Goal: Feedback & Contribution: Contribute content

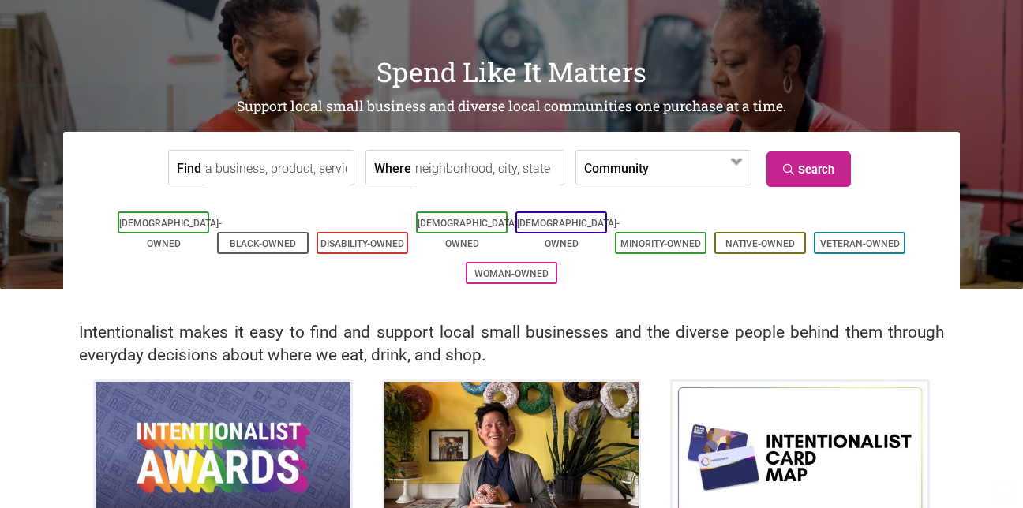
scroll to position [354, 0]
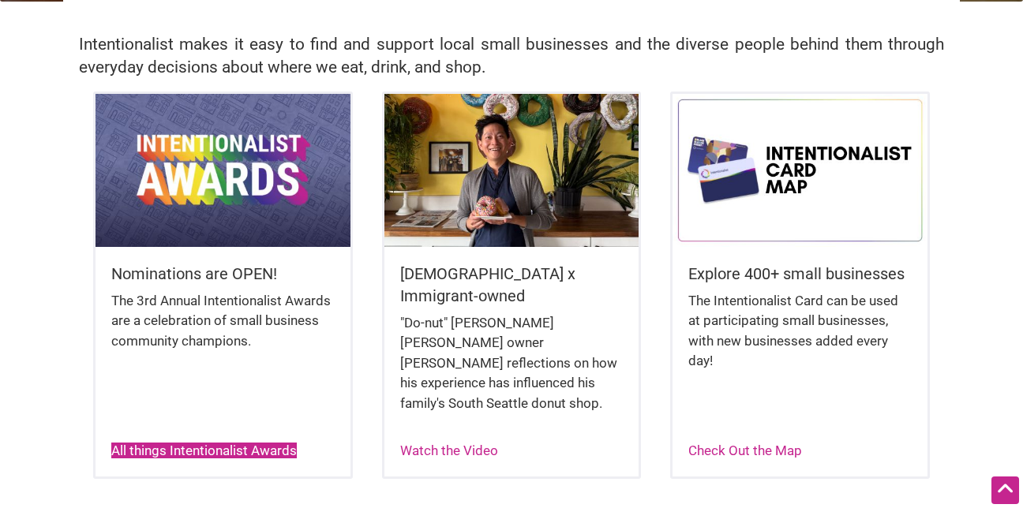
click at [217, 443] on link "All things Intentionalist Awards" at bounding box center [203, 451] width 185 height 16
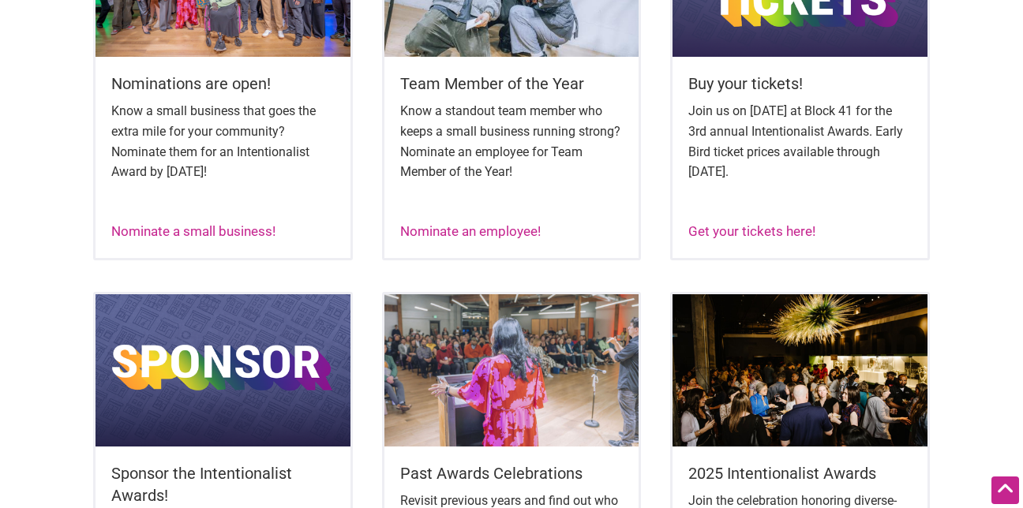
scroll to position [694, 0]
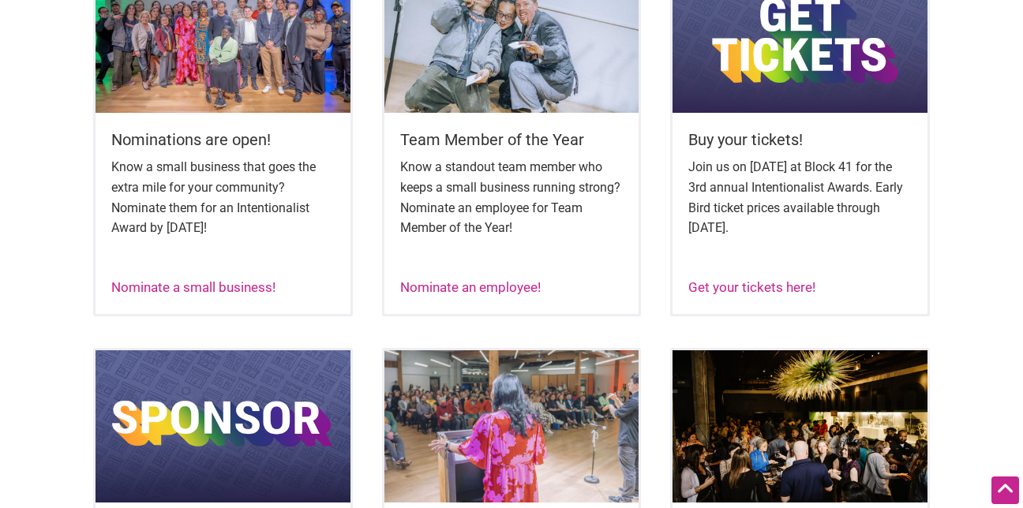
click at [195, 296] on div "Nominate a small business!" at bounding box center [193, 288] width 164 height 21
click at [195, 293] on link "Nominate a small business!" at bounding box center [193, 287] width 164 height 16
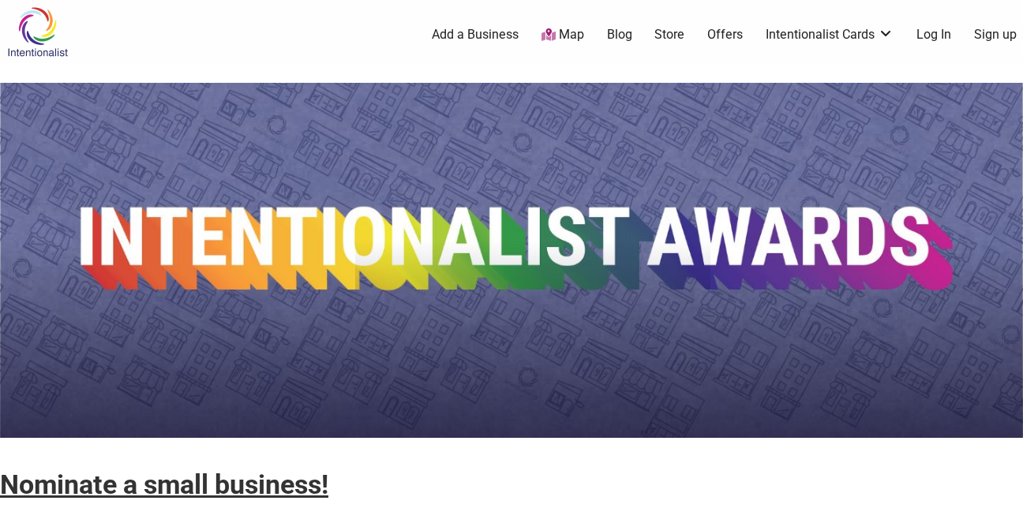
click at [747, 265] on img at bounding box center [511, 260] width 1023 height 355
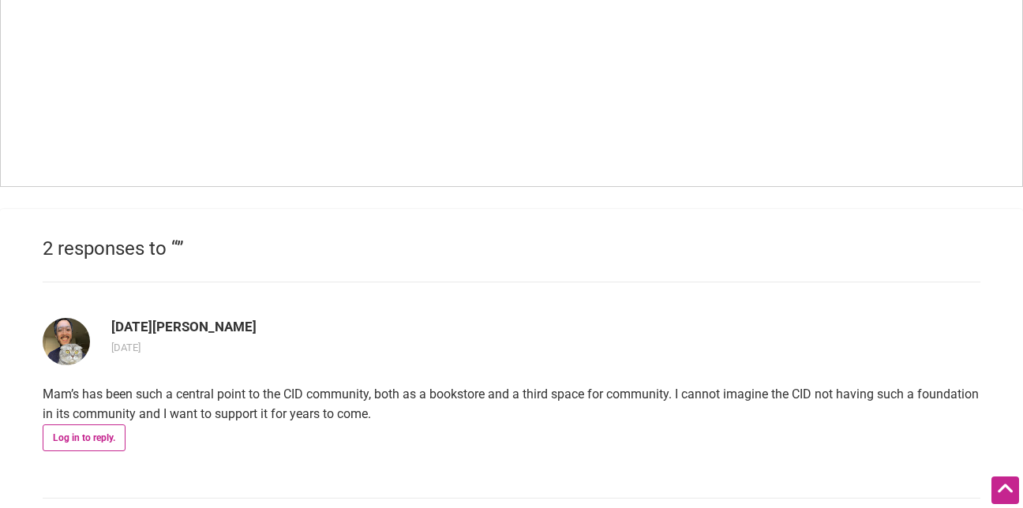
scroll to position [1248, 0]
